Goal: Task Accomplishment & Management: Use online tool/utility

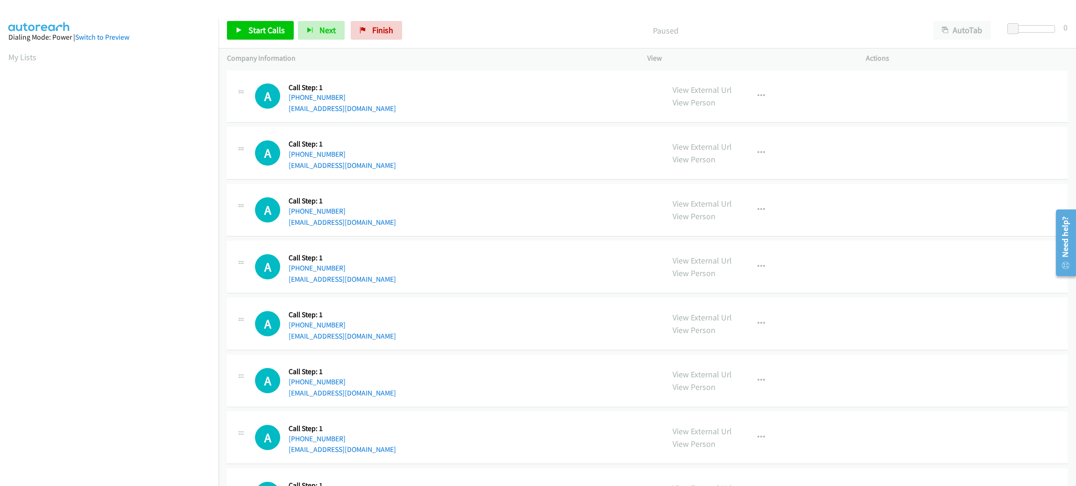
click at [472, 116] on div "A Callback Scheduled Call Step: 1 America/New_York [PHONE_NUMBER] [EMAIL_ADDRES…" at bounding box center [647, 96] width 840 height 53
click at [472, 115] on div "A Callback Scheduled Call Step: 1 America/New_York [PHONE_NUMBER] [EMAIL_ADDRES…" at bounding box center [647, 96] width 840 height 53
click at [979, 32] on button "AutoTab" at bounding box center [962, 30] width 58 height 19
click at [1011, 25] on span at bounding box center [1013, 28] width 11 height 11
click at [234, 21] on link "Start Calls" at bounding box center [260, 30] width 67 height 19
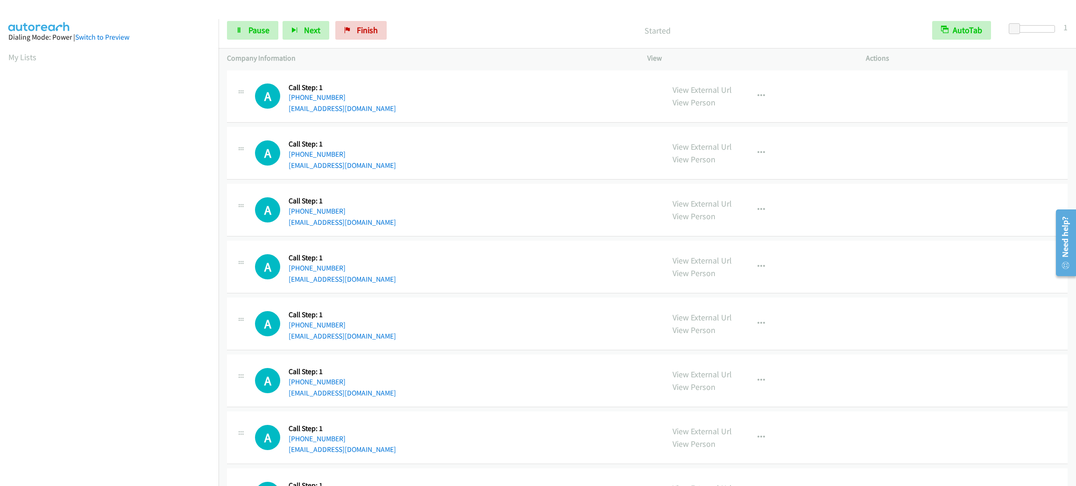
scroll to position [41, 0]
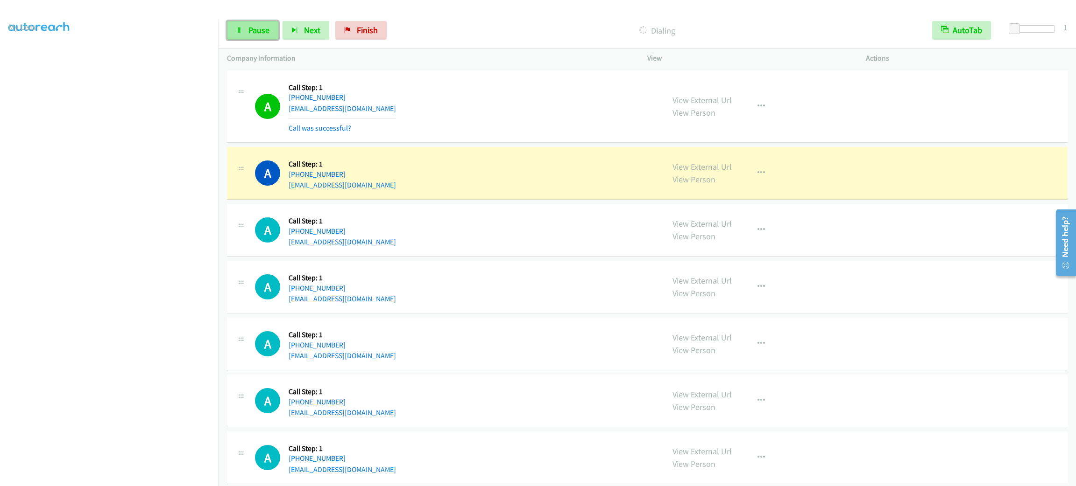
click at [263, 29] on span "Pause" at bounding box center [258, 30] width 21 height 11
click at [534, 234] on div "A Callback Scheduled Call Step: 1 America/New_York [PHONE_NUMBER] [EMAIL_ADDRES…" at bounding box center [455, 229] width 401 height 35
drag, startPoint x: 306, startPoint y: 3, endPoint x: 546, endPoint y: 156, distance: 284.5
click at [548, 155] on div "A Callback Scheduled Call Step: 1 America/New_York [PHONE_NUMBER] [EMAIL_ADDRES…" at bounding box center [647, 173] width 840 height 53
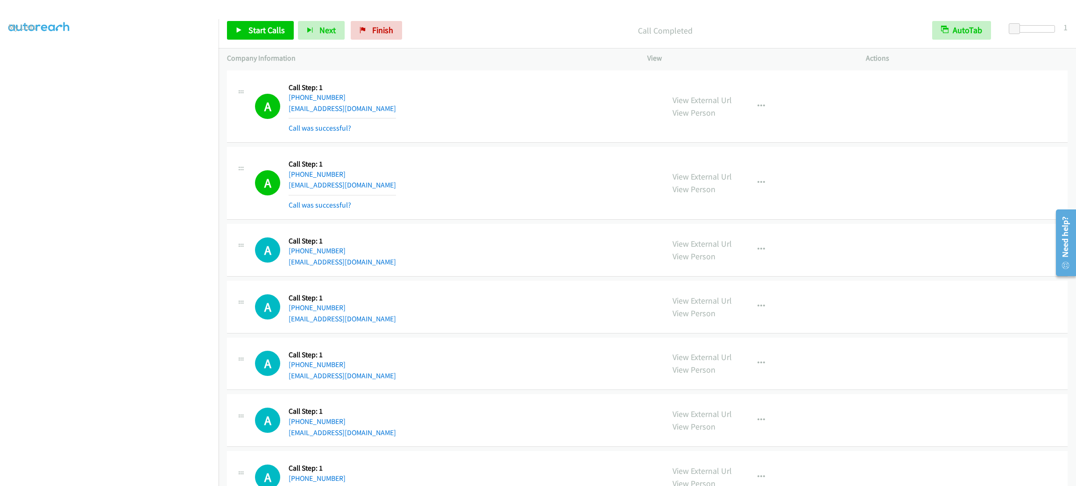
click at [418, 151] on div "A Callback Scheduled Call Step: 1 America/New_York [PHONE_NUMBER] [EMAIL_ADDRES…" at bounding box center [647, 183] width 840 height 73
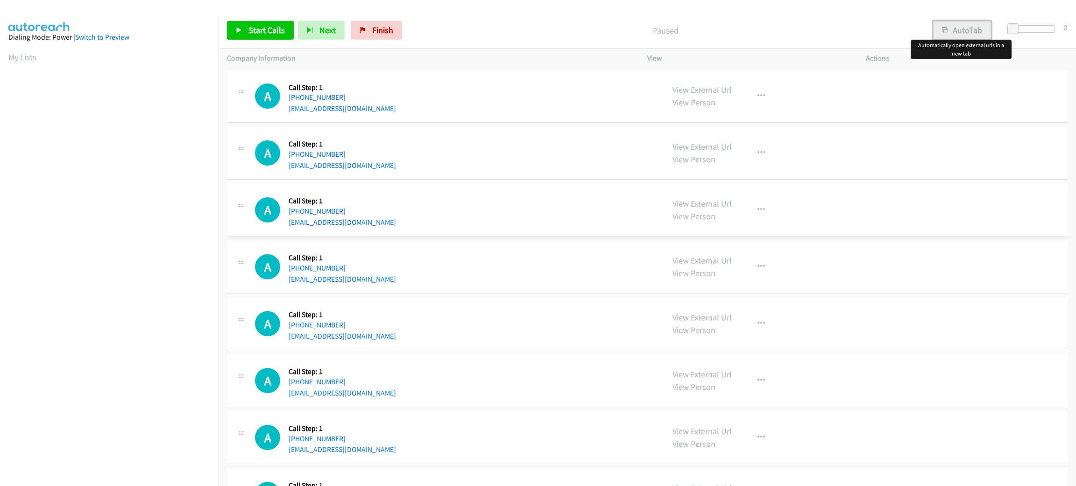
click at [984, 37] on button "AutoTab" at bounding box center [962, 30] width 58 height 19
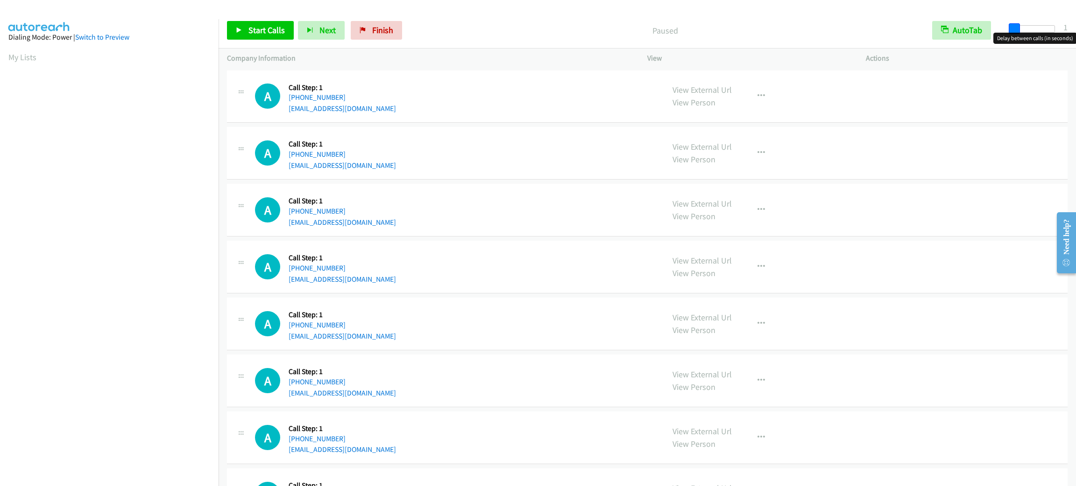
click at [1012, 29] on span at bounding box center [1013, 28] width 11 height 11
click at [233, 28] on link "Start Calls" at bounding box center [260, 30] width 67 height 19
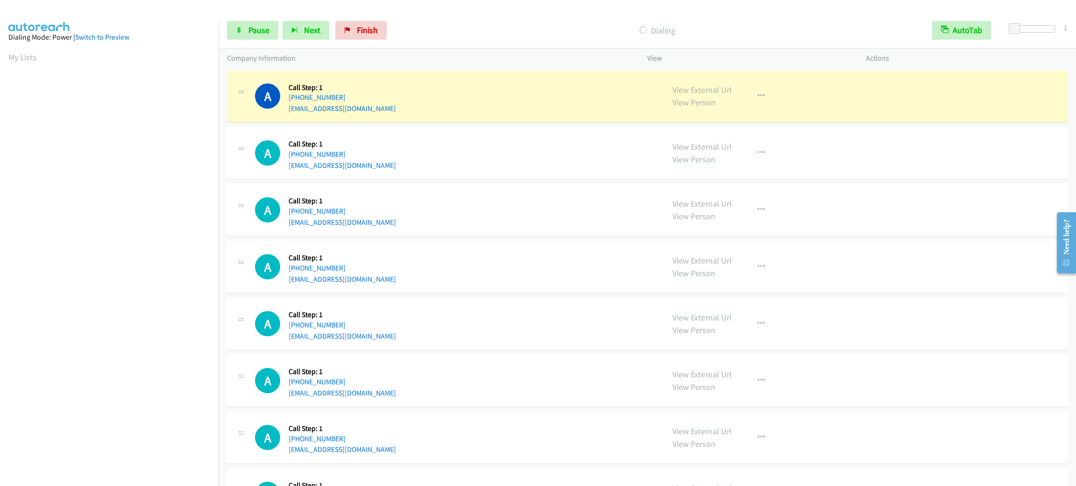
scroll to position [41, 0]
click at [388, 304] on div "A Callback Scheduled Call Step: 1 America/New_York +1 603-566-2709 rogerbaron2@…" at bounding box center [647, 324] width 840 height 53
click at [389, 254] on div "A Callback Scheduled Call Step: 1 America/New_York +1 786-473-0968 bryanriverae…" at bounding box center [455, 266] width 401 height 35
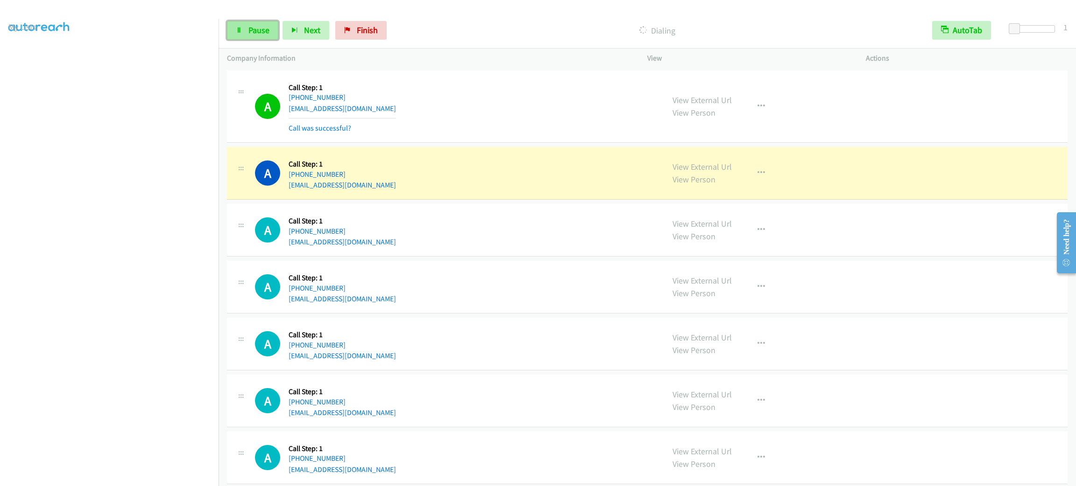
click at [251, 35] on span "Pause" at bounding box center [258, 30] width 21 height 11
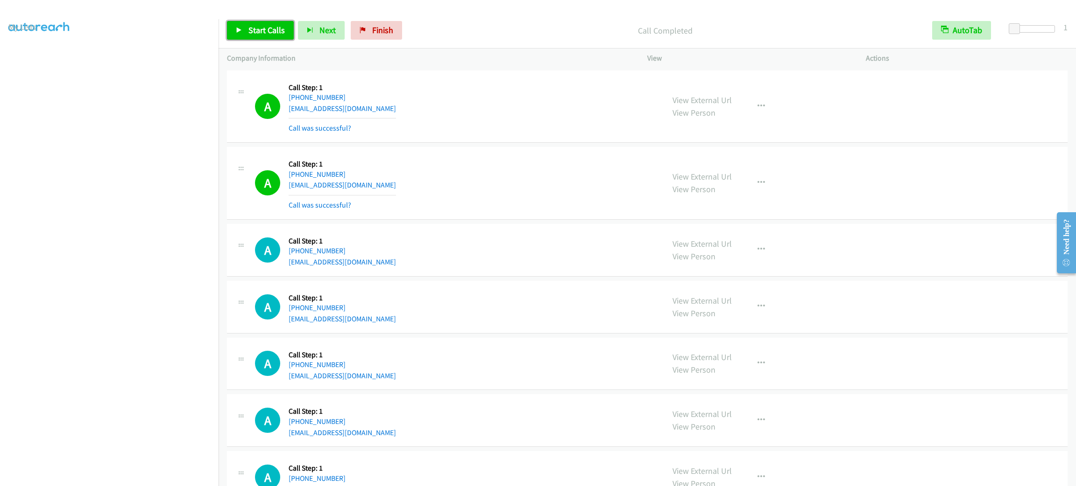
click at [281, 38] on link "Start Calls" at bounding box center [260, 30] width 67 height 19
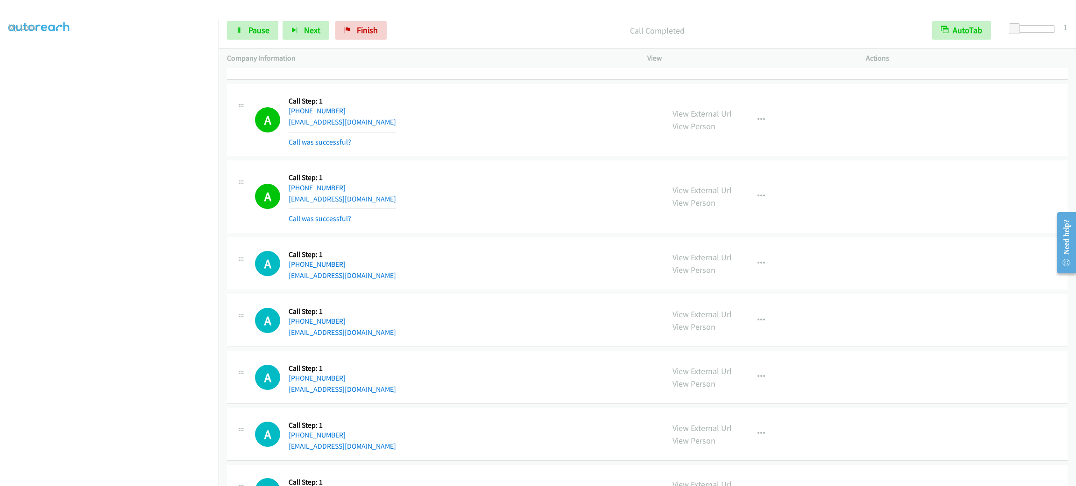
scroll to position [280, 0]
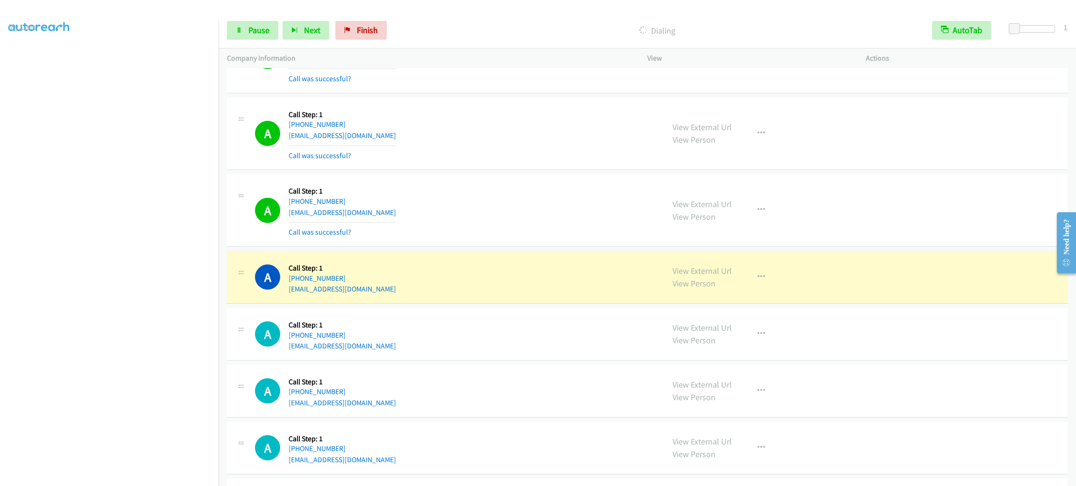
click at [535, 248] on td "A Callback Scheduled Call Step: 1 America/New_York +1 317-679-1402 topaz1110@ao…" at bounding box center [646, 210] width 857 height 77
click at [535, 246] on div "A Callback Scheduled Call Step: 1 America/New_York +1 317-679-1402 topaz1110@ao…" at bounding box center [647, 210] width 840 height 73
click at [465, 228] on div "A Callback Scheduled Call Step: 1 America/New_York +1 317-679-1402 topaz1110@ao…" at bounding box center [455, 211] width 401 height 56
click at [461, 226] on div "A Callback Scheduled Call Step: 1 America/New_York +1 317-679-1402 topaz1110@ao…" at bounding box center [455, 211] width 401 height 56
click at [673, 272] on link "View External Url" at bounding box center [701, 271] width 59 height 11
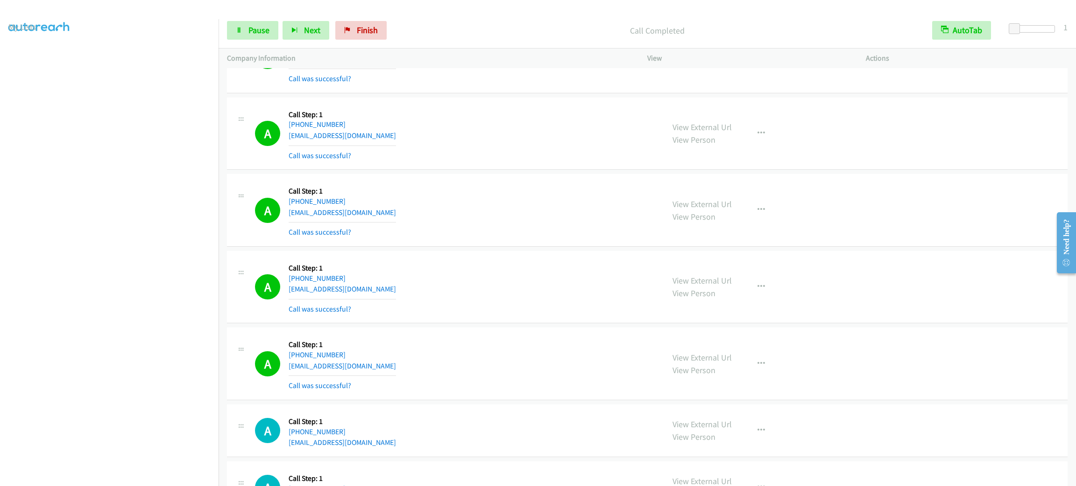
click at [253, 42] on div "Start Calls Pause Next Finish Call Completed AutoTab AutoTab 1" at bounding box center [646, 31] width 857 height 36
click at [257, 32] on span "Pause" at bounding box center [258, 30] width 21 height 11
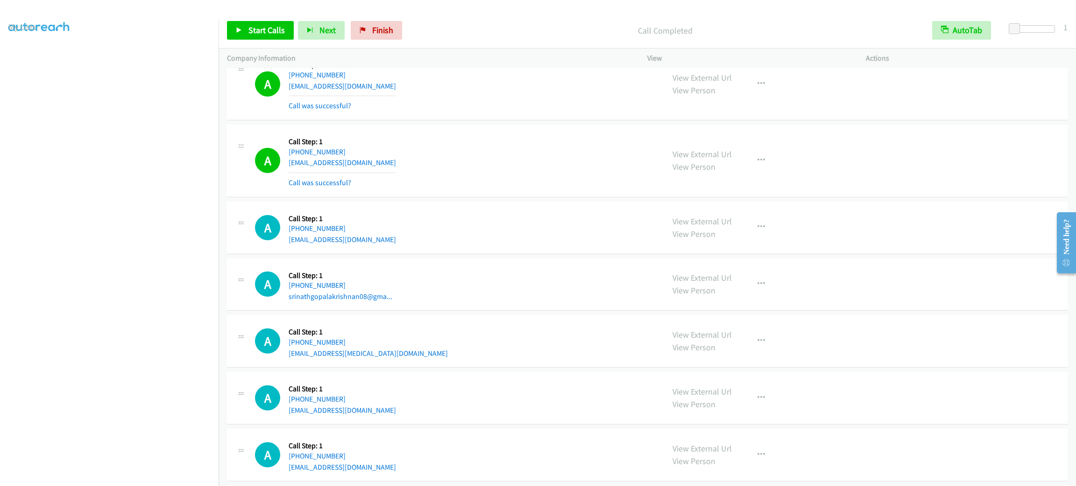
scroll to position [630, 0]
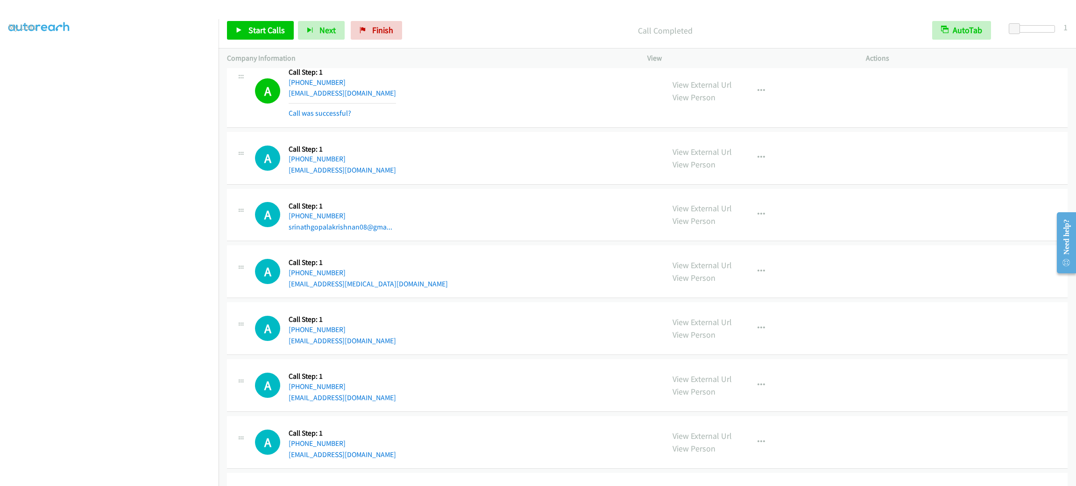
click at [472, 234] on div "A Callback Scheduled Call Step: 1 America/Los_Angeles +1 510-449-3144 srinathgo…" at bounding box center [647, 215] width 840 height 53
click at [267, 21] on link "Start Calls" at bounding box center [260, 30] width 67 height 19
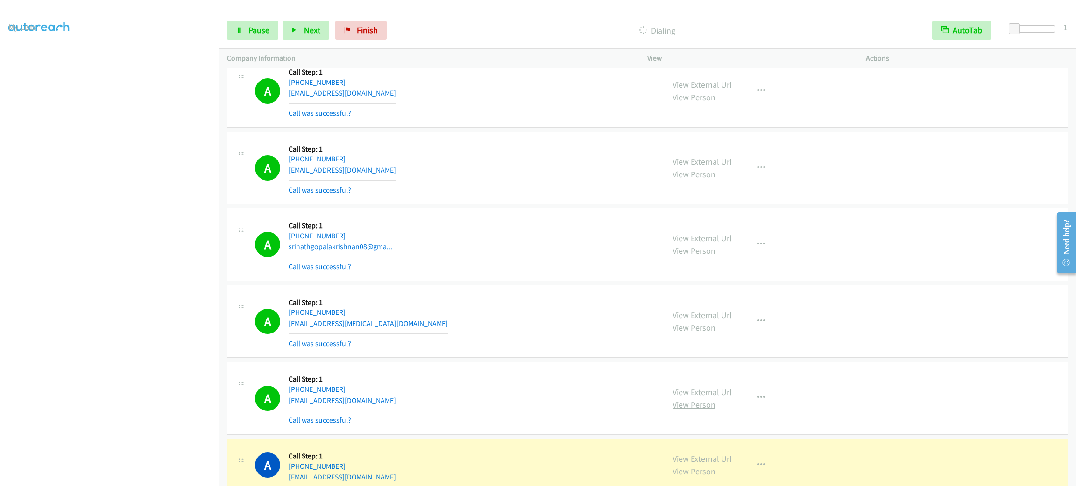
scroll to position [1050, 0]
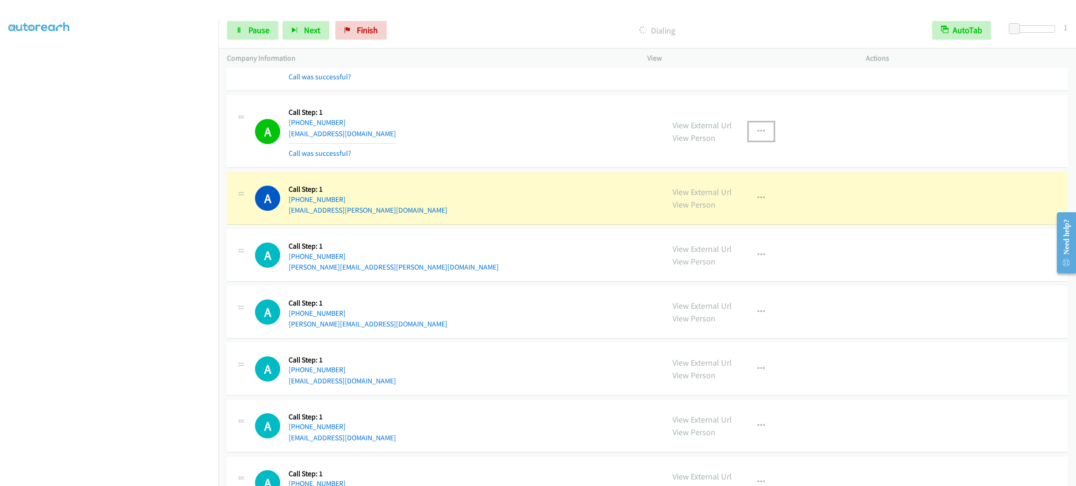
click at [757, 130] on icon "button" at bounding box center [760, 131] width 7 height 7
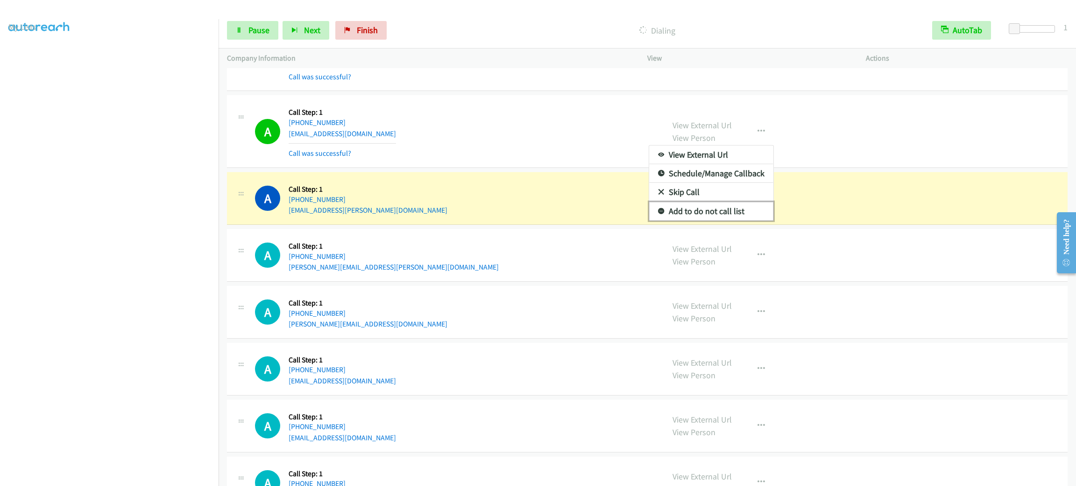
click at [747, 209] on link "Add to do not call list" at bounding box center [711, 211] width 124 height 19
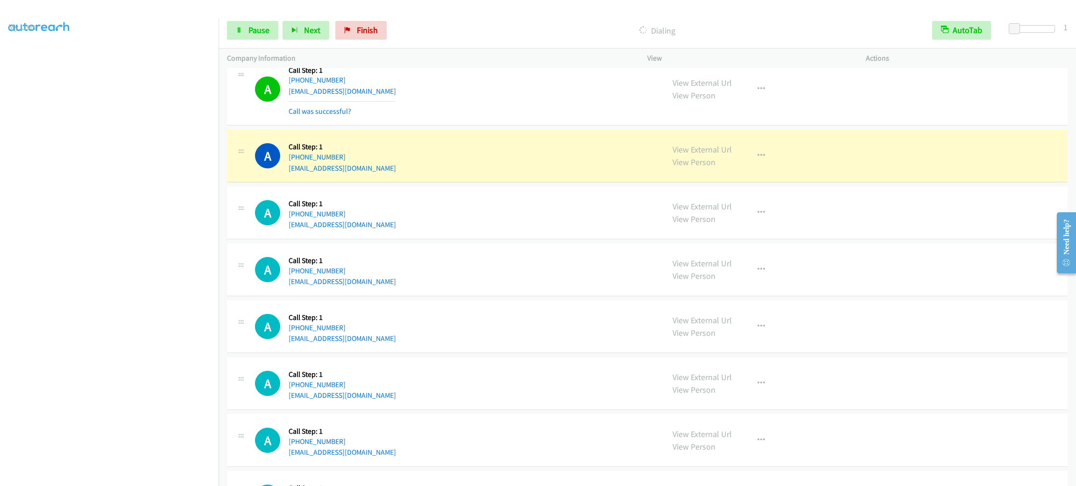
scroll to position [1470, 0]
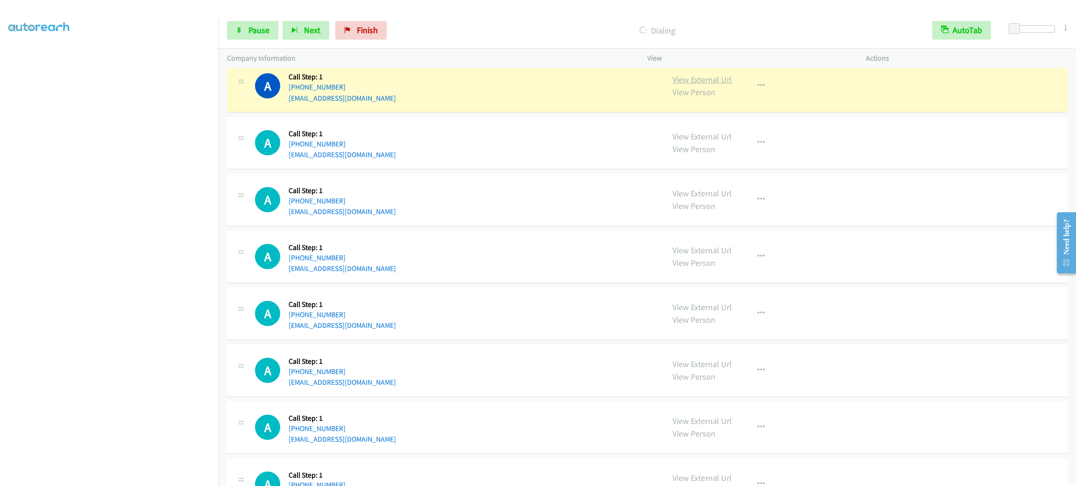
click at [718, 83] on link "View External Url" at bounding box center [701, 79] width 59 height 11
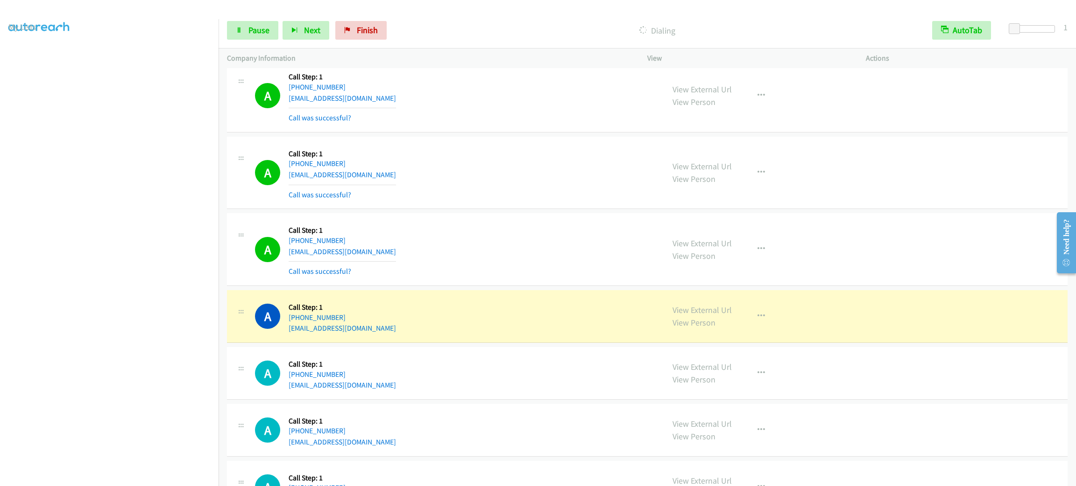
click at [764, 264] on div "View External Url View Person View External Url Email Schedule/Manage Callback …" at bounding box center [777, 250] width 227 height 56
click at [761, 259] on button "button" at bounding box center [760, 249] width 25 height 19
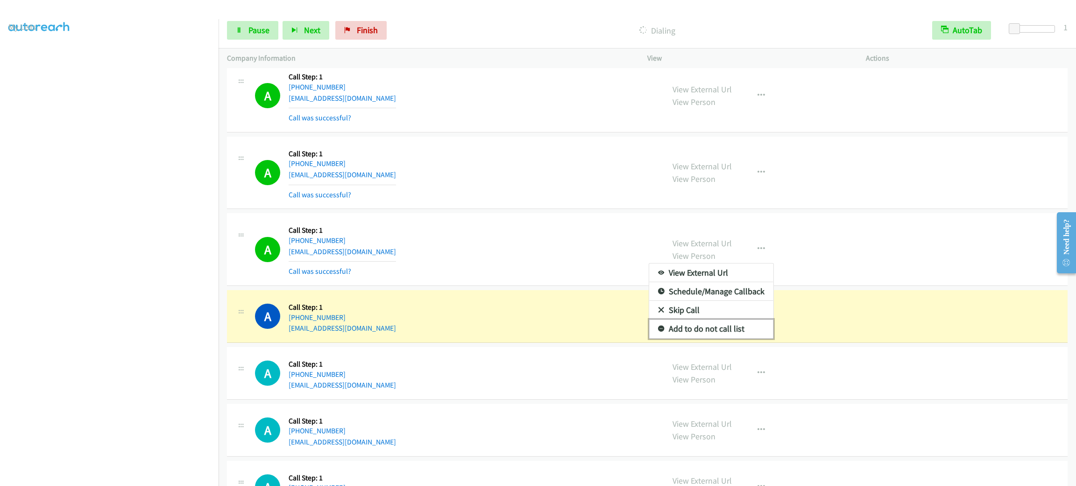
click at [741, 338] on link "Add to do not call list" at bounding box center [711, 329] width 124 height 19
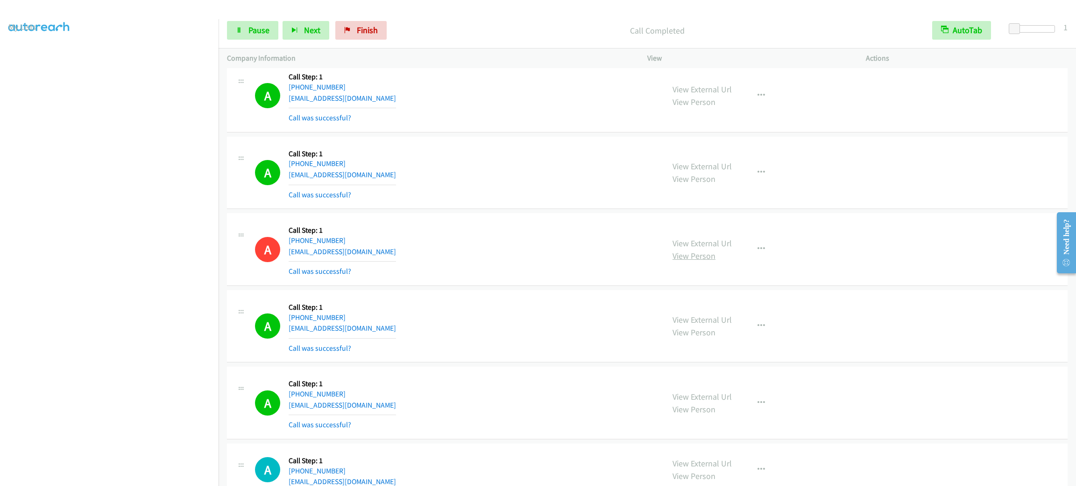
scroll to position [1540, 0]
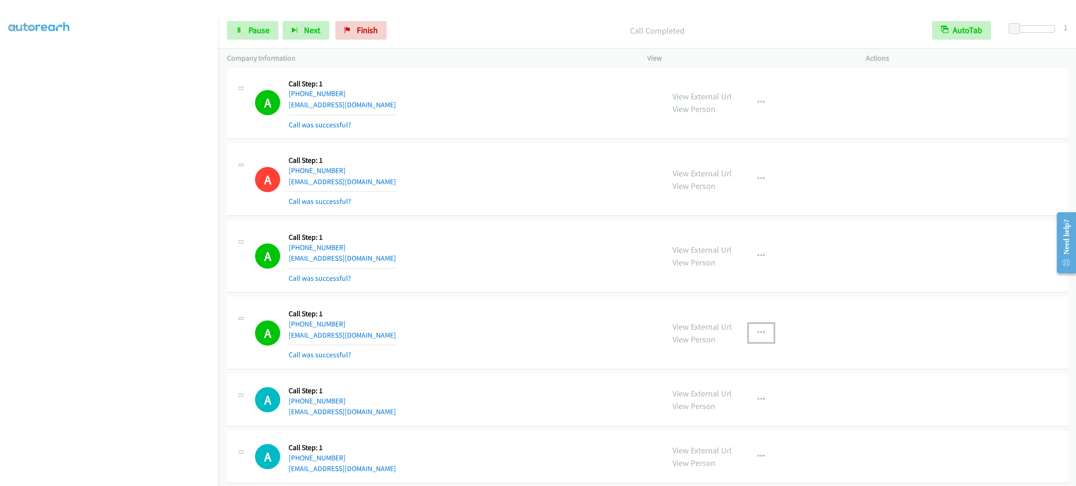
click at [757, 337] on icon "button" at bounding box center [760, 333] width 7 height 7
click at [752, 419] on link "Add to do not call list" at bounding box center [711, 413] width 124 height 19
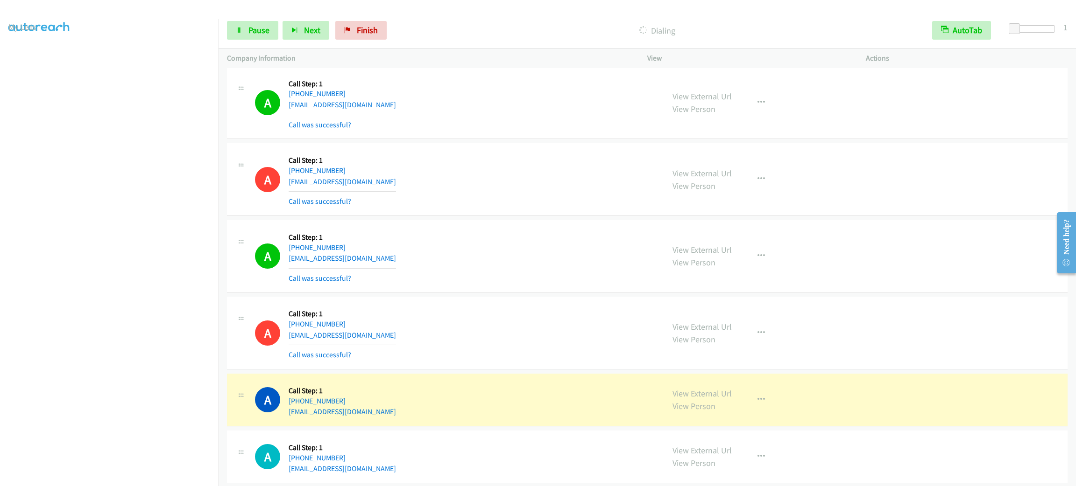
scroll to position [1820, 0]
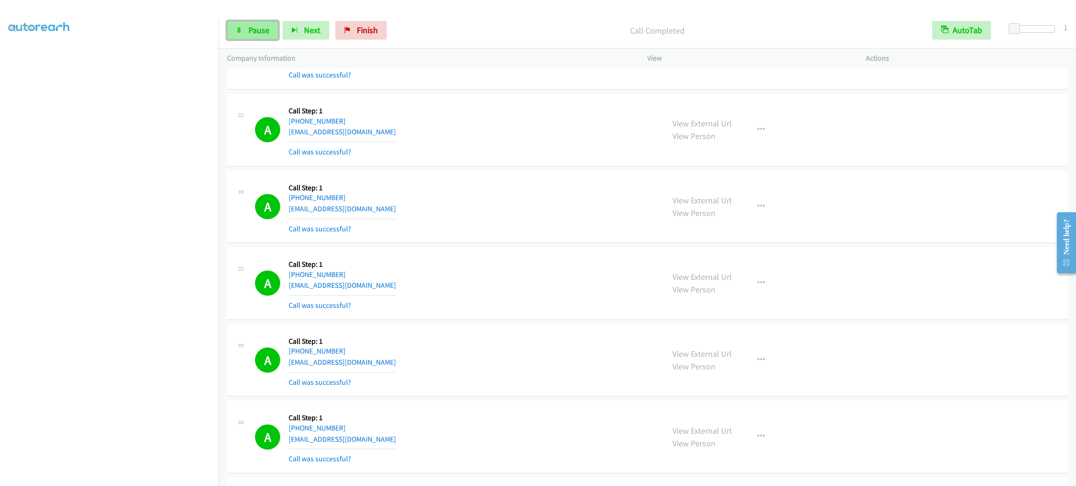
click at [260, 35] on span "Pause" at bounding box center [258, 30] width 21 height 11
click at [520, 232] on div "A Callback Scheduled Call Step: 1 America/Los_Angeles +1 626-227-5751 michaeltc…" at bounding box center [455, 207] width 401 height 56
click at [748, 363] on button "button" at bounding box center [760, 360] width 25 height 19
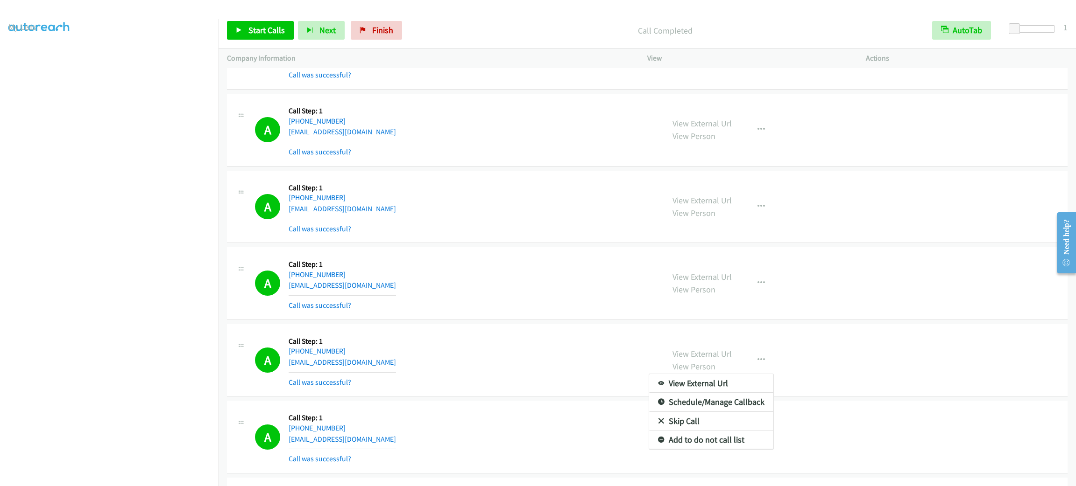
click at [752, 363] on div at bounding box center [538, 243] width 1076 height 486
click at [757, 364] on icon "button" at bounding box center [760, 360] width 7 height 7
click at [739, 445] on link "Add to do not call list" at bounding box center [711, 440] width 124 height 19
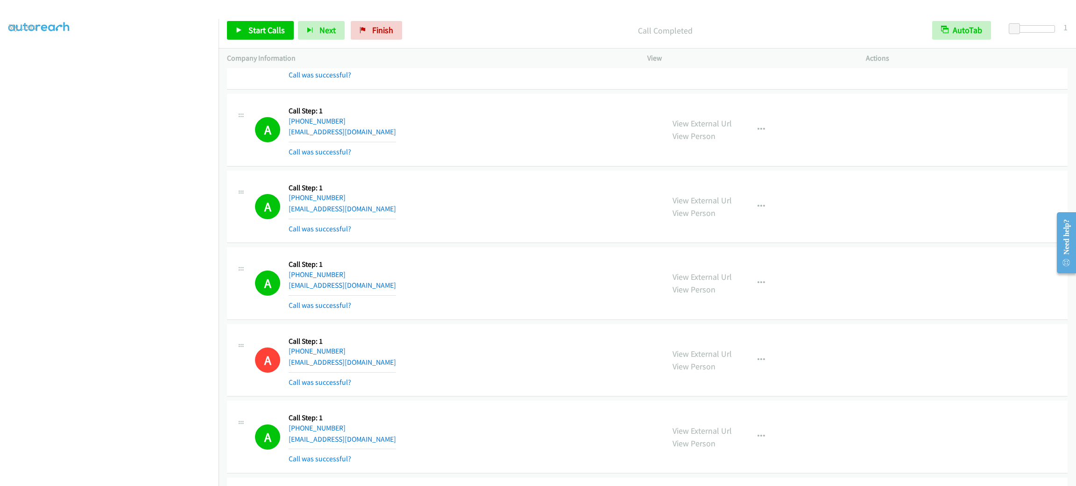
click at [500, 306] on div "A Callback Scheduled Call Step: 1 America/Chicago +1 972-567-4345 simonejohnson…" at bounding box center [455, 284] width 401 height 56
click at [550, 310] on div "A Callback Scheduled Call Step: 1 America/Chicago +1 972-567-4345 simonejohnson…" at bounding box center [455, 284] width 401 height 56
click at [688, 434] on link "View External Url" at bounding box center [701, 431] width 59 height 11
click at [281, 29] on span "Start Calls" at bounding box center [266, 30] width 36 height 11
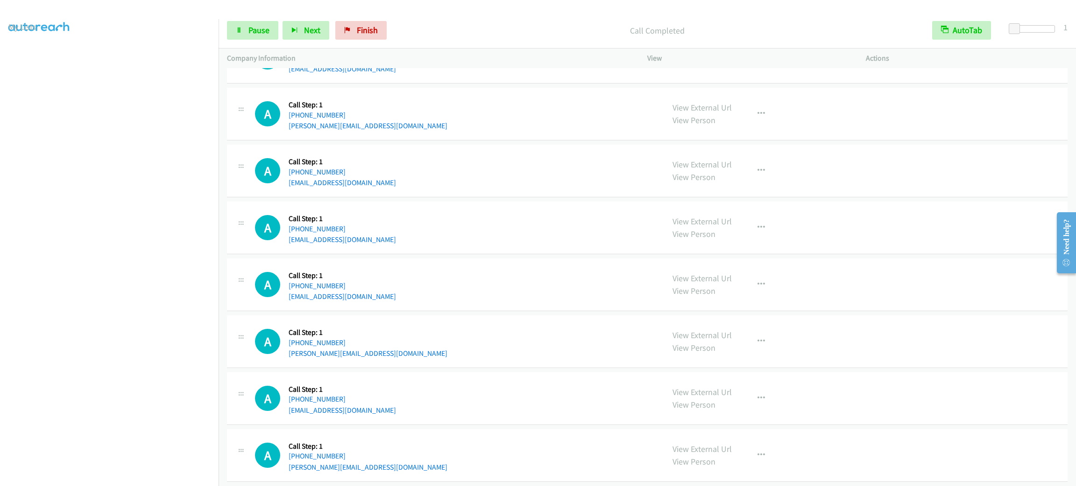
scroll to position [2805, 0]
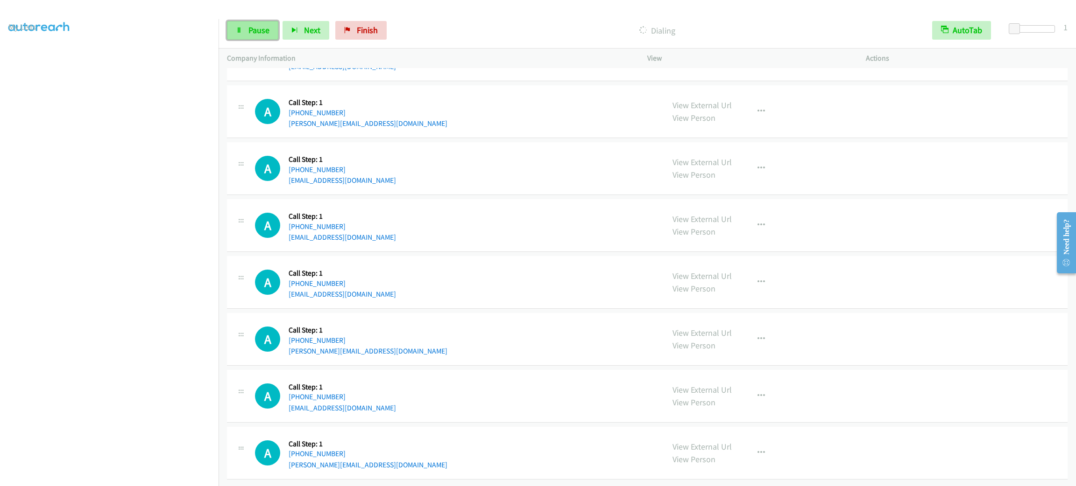
click at [263, 36] on link "Pause" at bounding box center [252, 30] width 51 height 19
click at [246, 35] on link "Start Calls" at bounding box center [260, 30] width 67 height 19
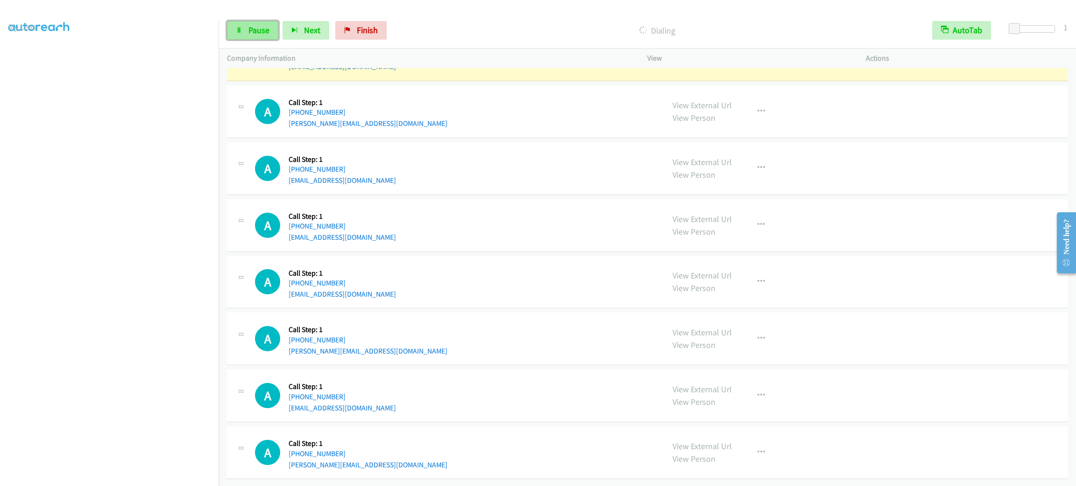
click at [234, 32] on link "Pause" at bounding box center [252, 30] width 51 height 19
click at [150, 475] on section at bounding box center [109, 265] width 202 height 447
